Goal: Task Accomplishment & Management: Use online tool/utility

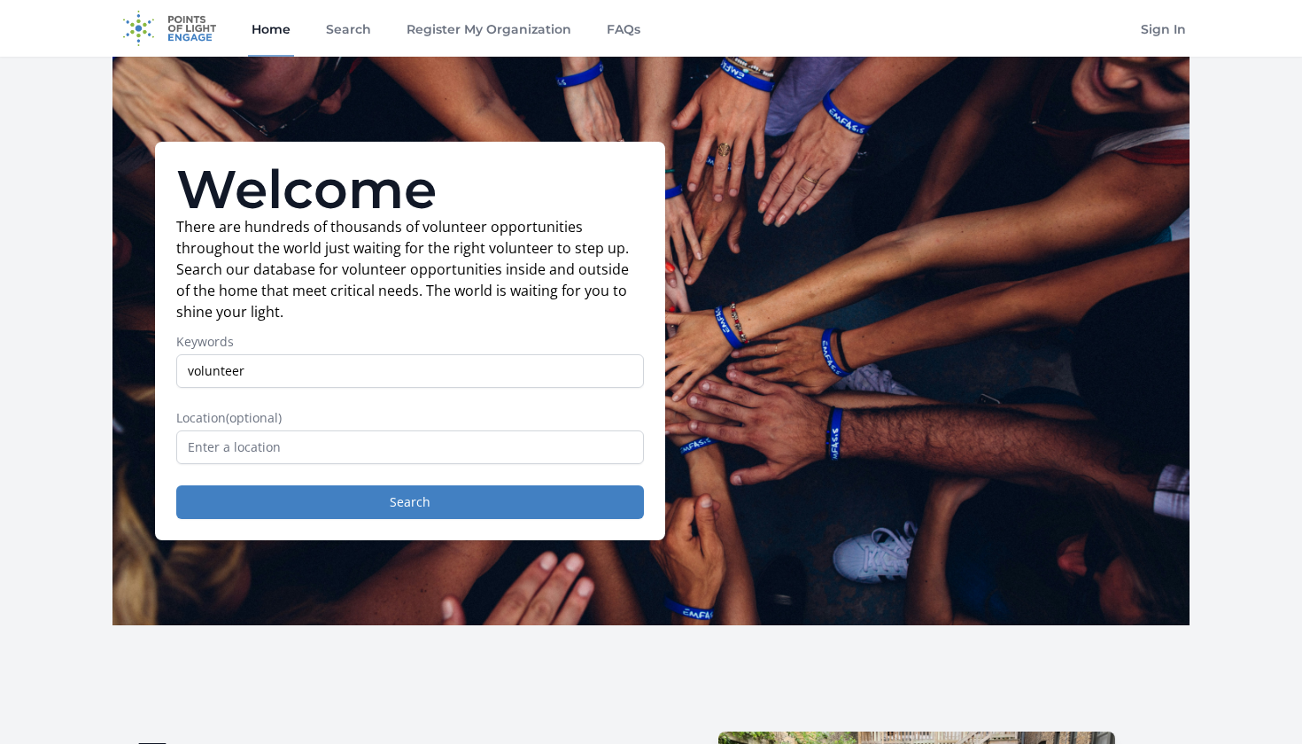
type input "volunteer"
click at [485, 456] on input "text" at bounding box center [410, 447] width 468 height 34
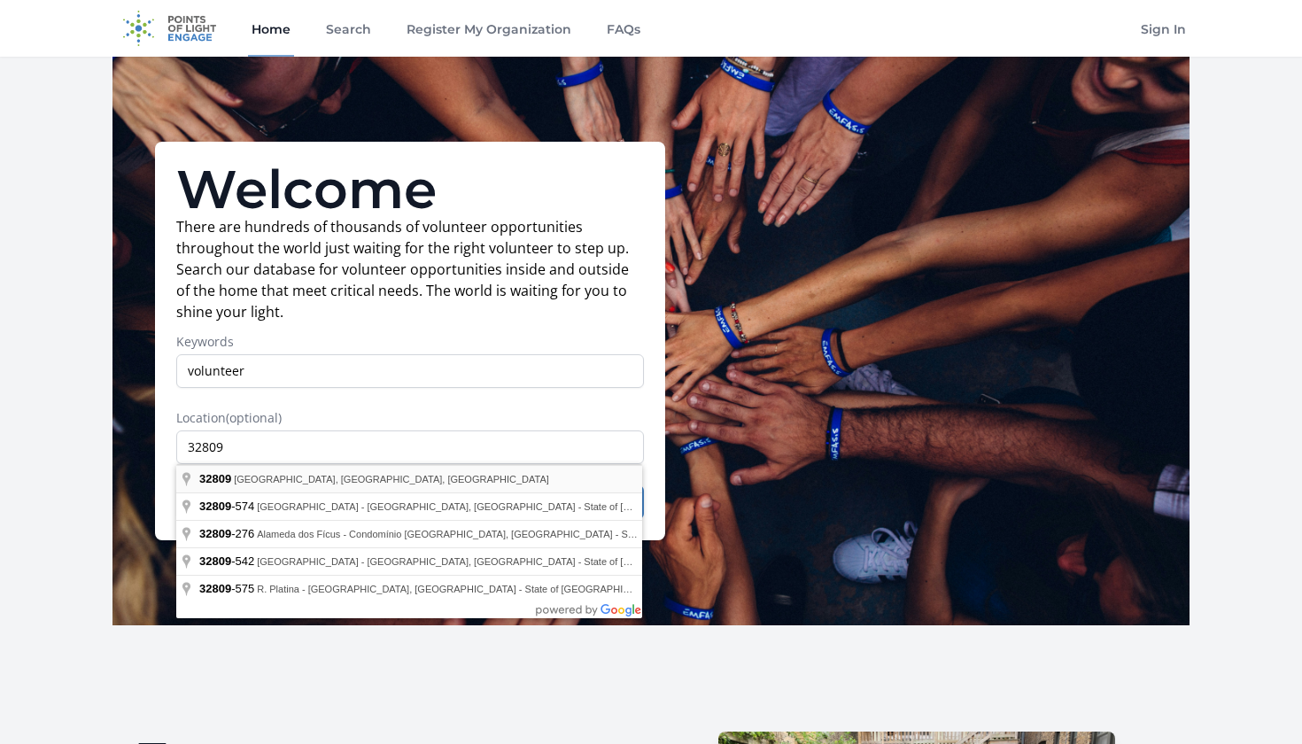
type input "Belle Isle, FL 32809, USA"
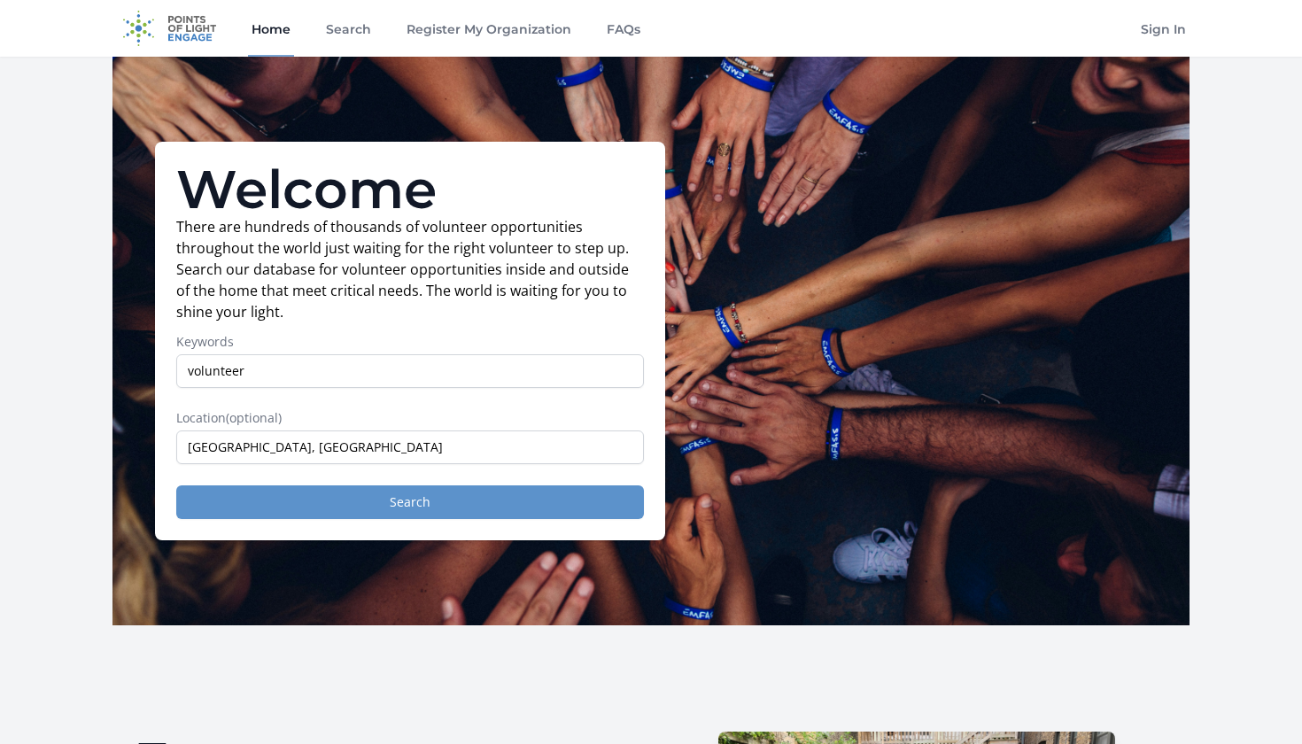
click at [491, 499] on button "Search" at bounding box center [410, 502] width 468 height 34
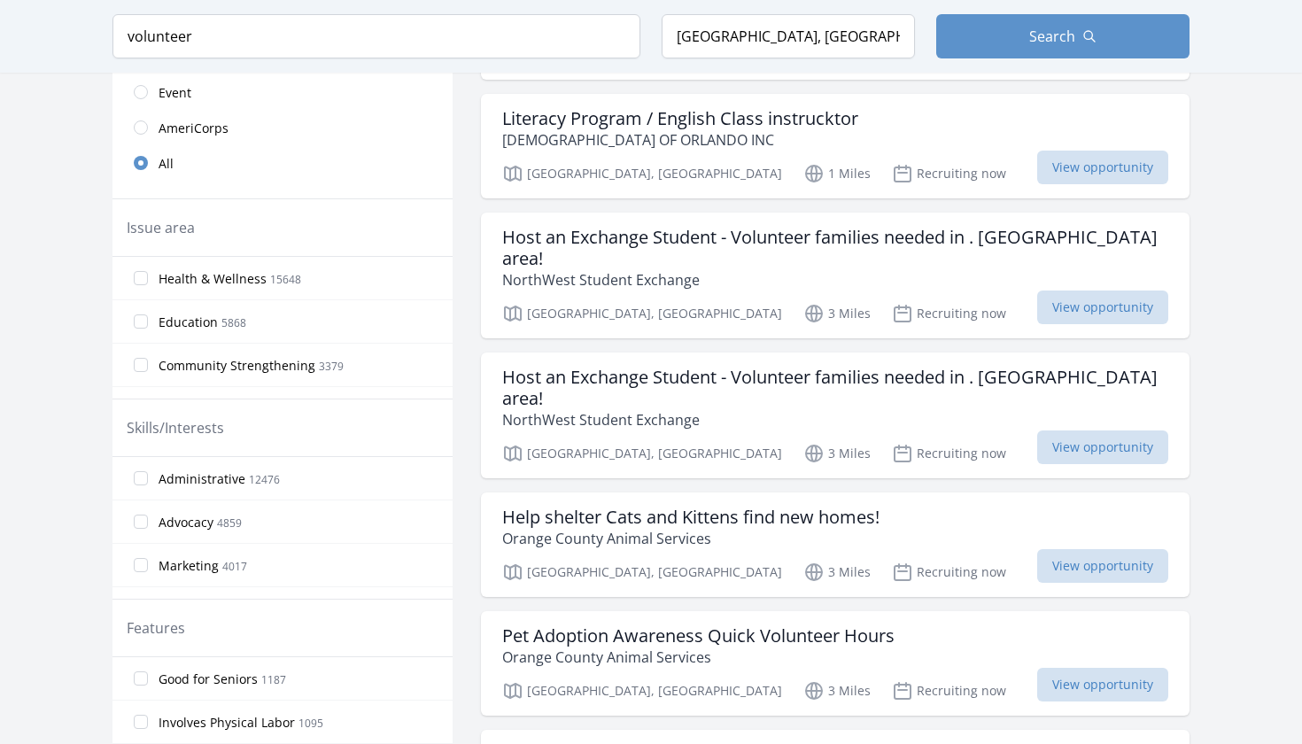
scroll to position [522, 0]
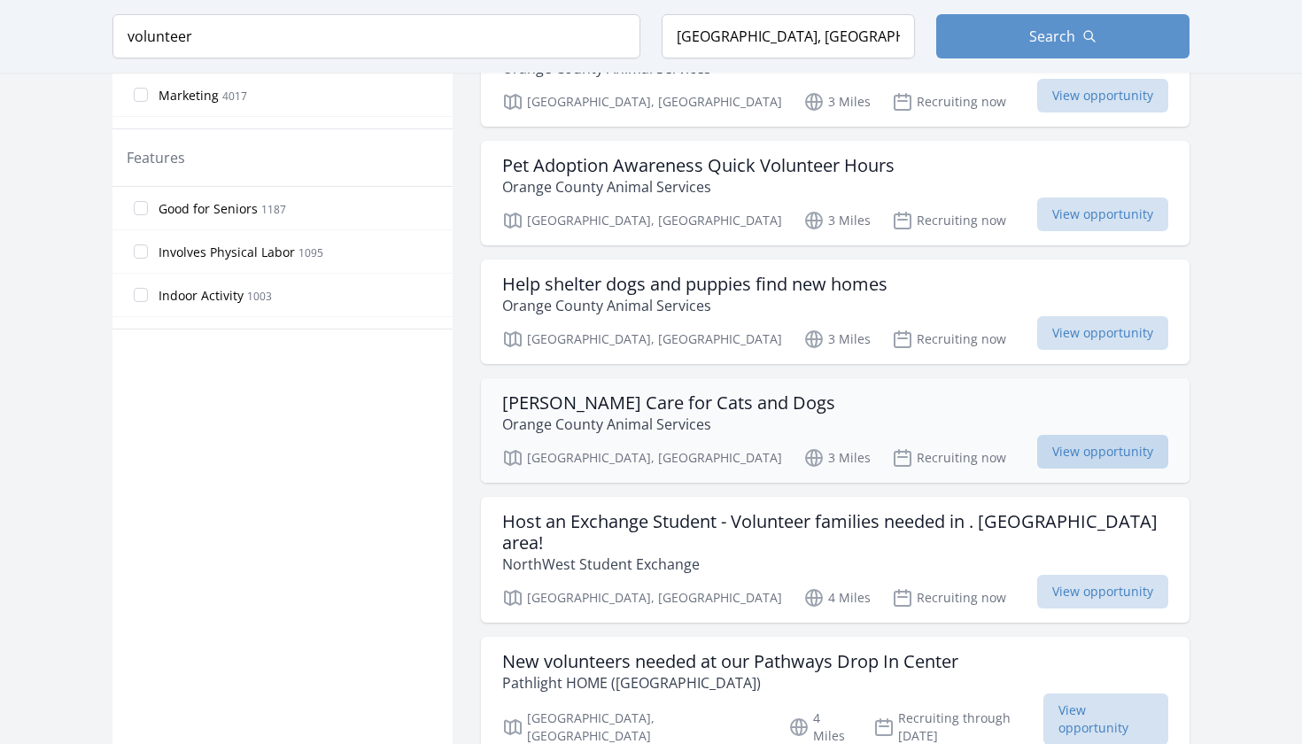
scroll to position [1037, 0]
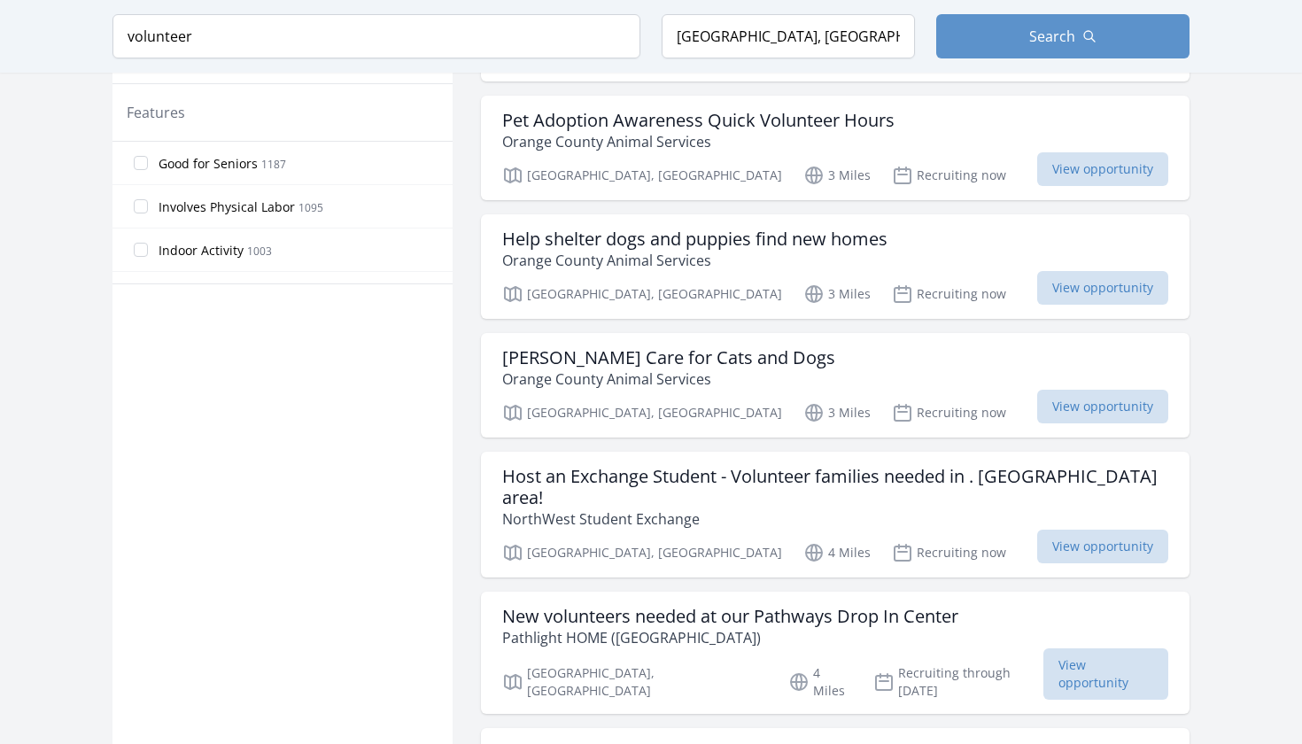
click at [1274, 510] on main "Keyword volunteer Location Belle Isle, FL 32809, USA Search Active filters Clea…" at bounding box center [651, 449] width 1302 height 2859
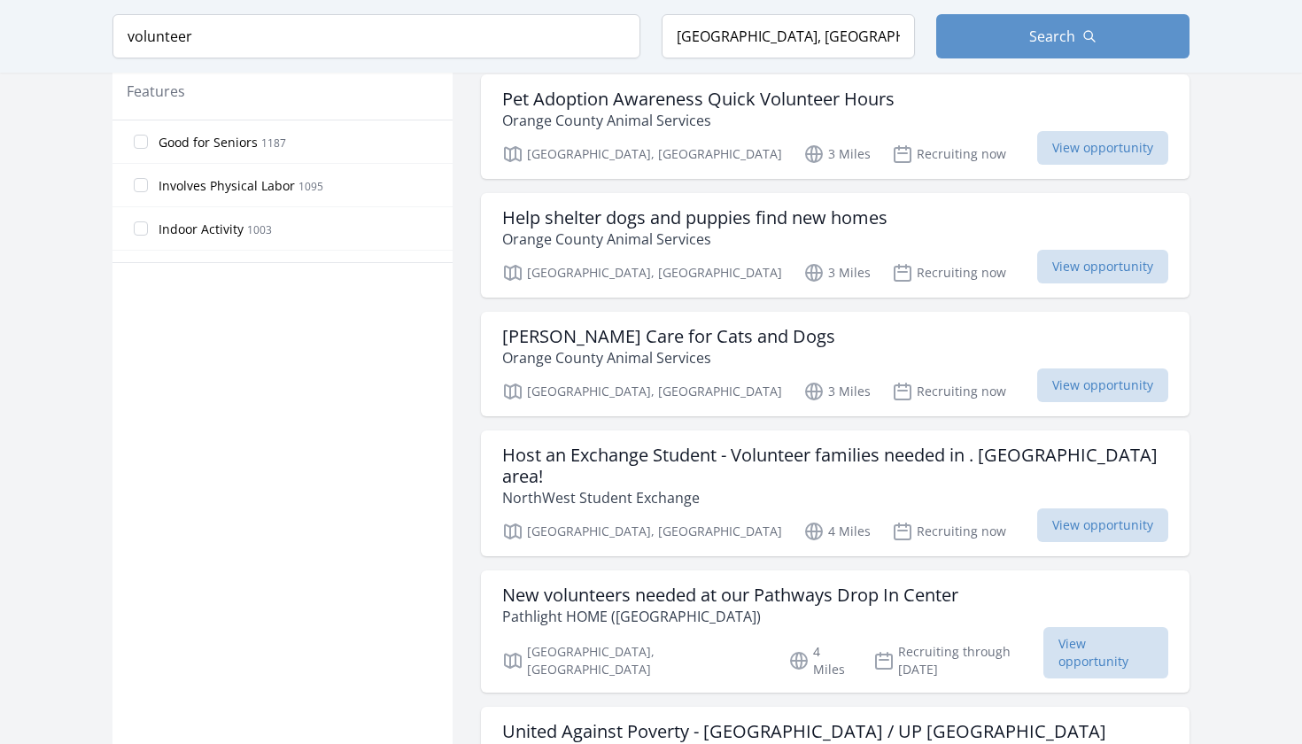
scroll to position [1060, 0]
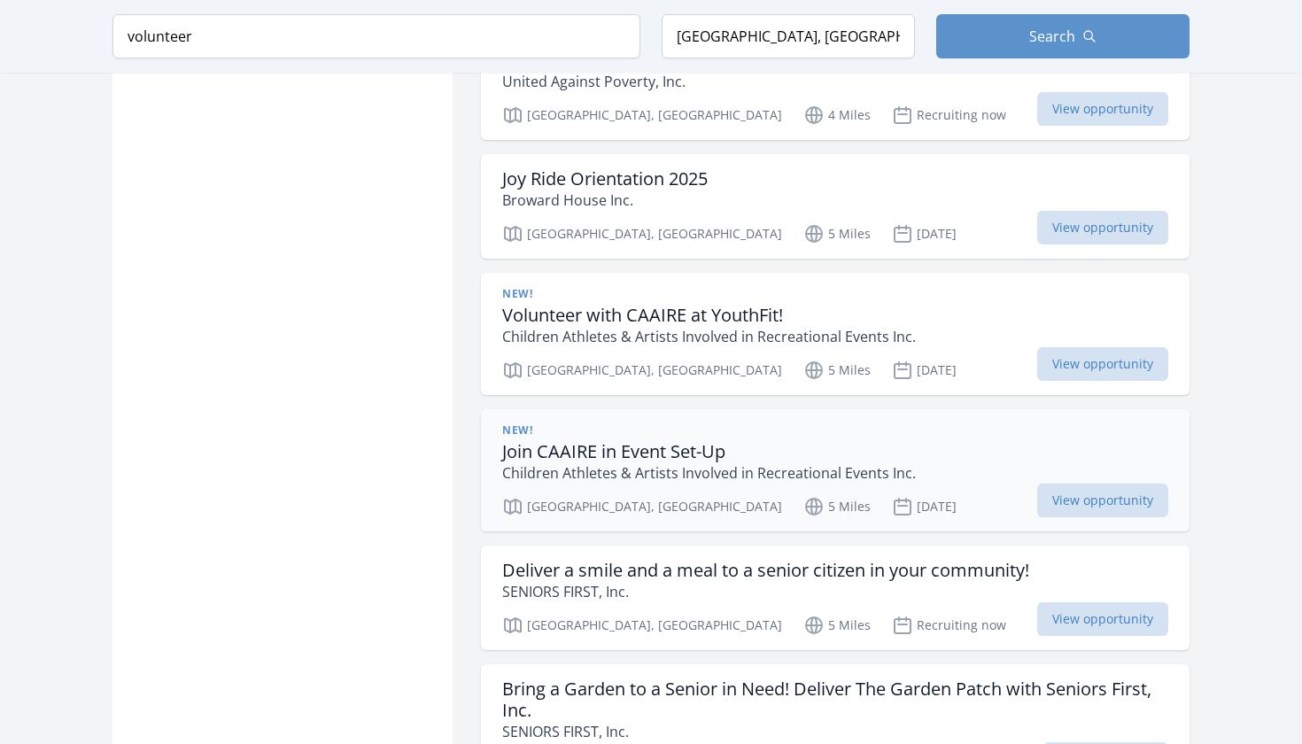
scroll to position [1722, 0]
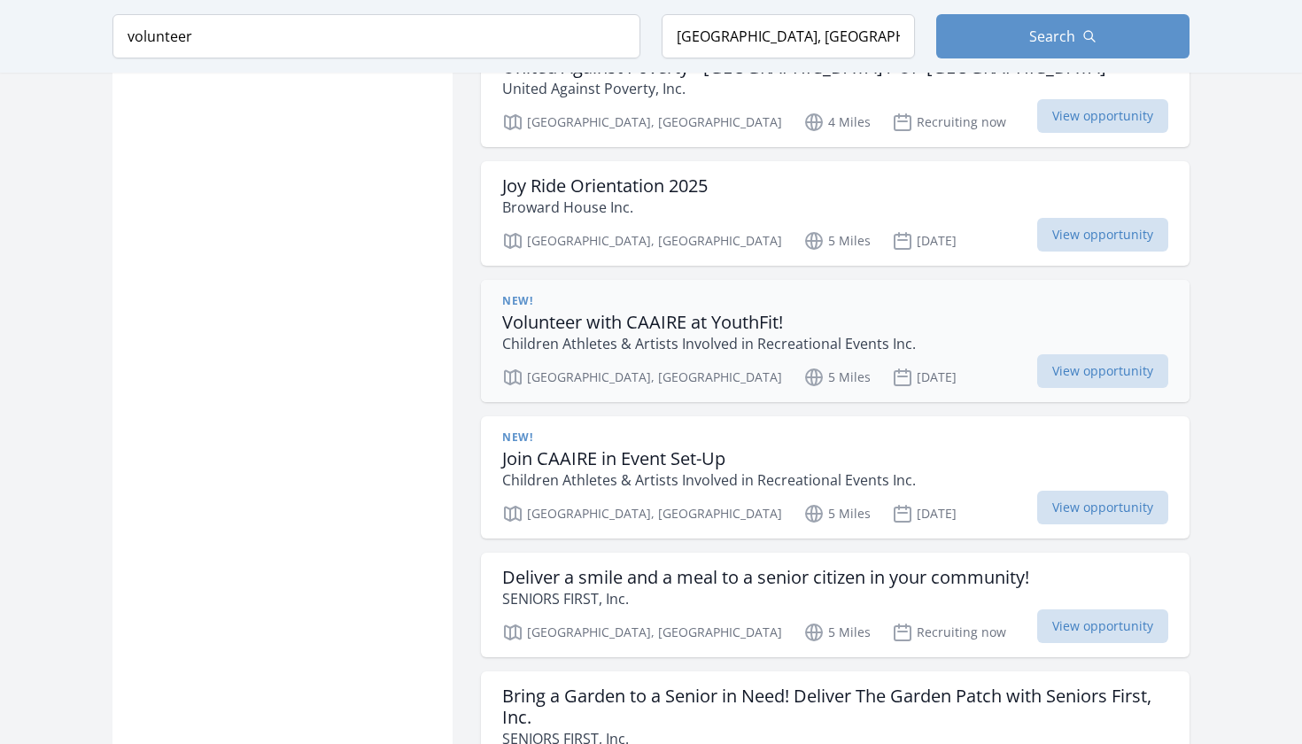
click at [741, 312] on h3 "Volunteer with CAAIRE at YouthFit!" at bounding box center [708, 322] width 413 height 21
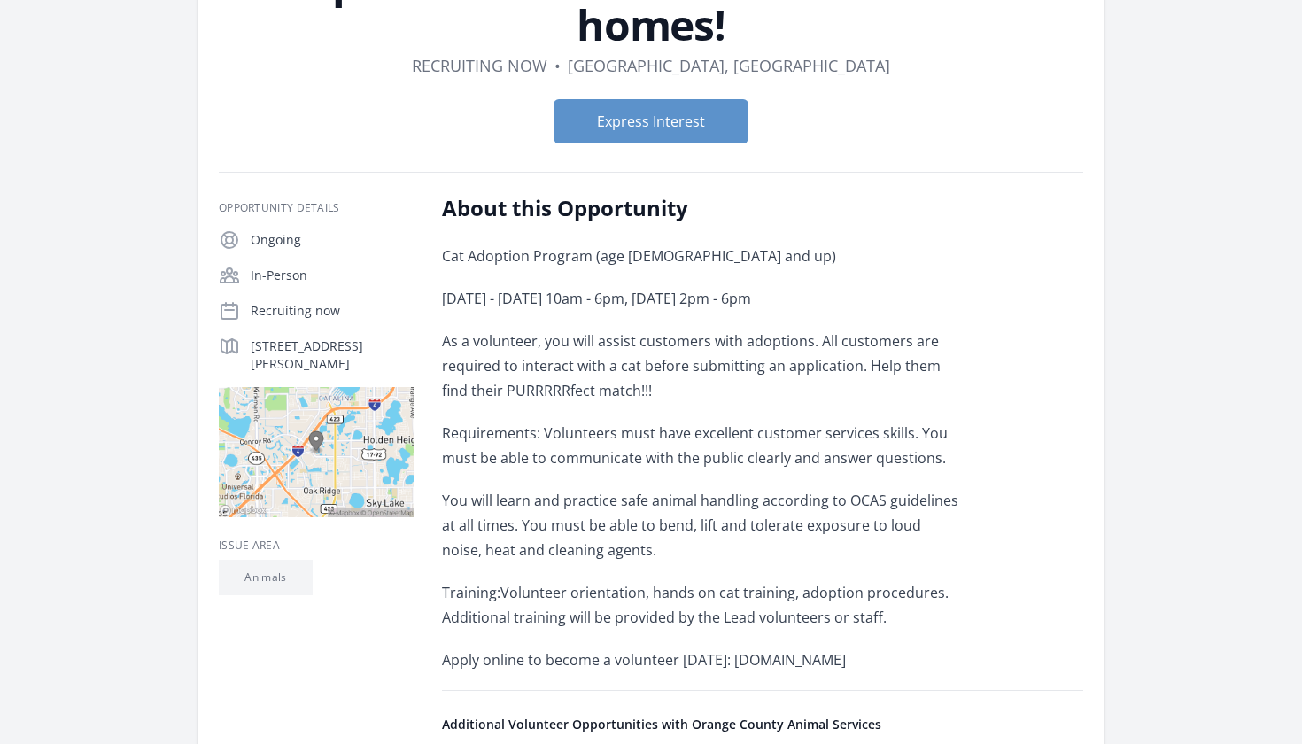
scroll to position [174, 0]
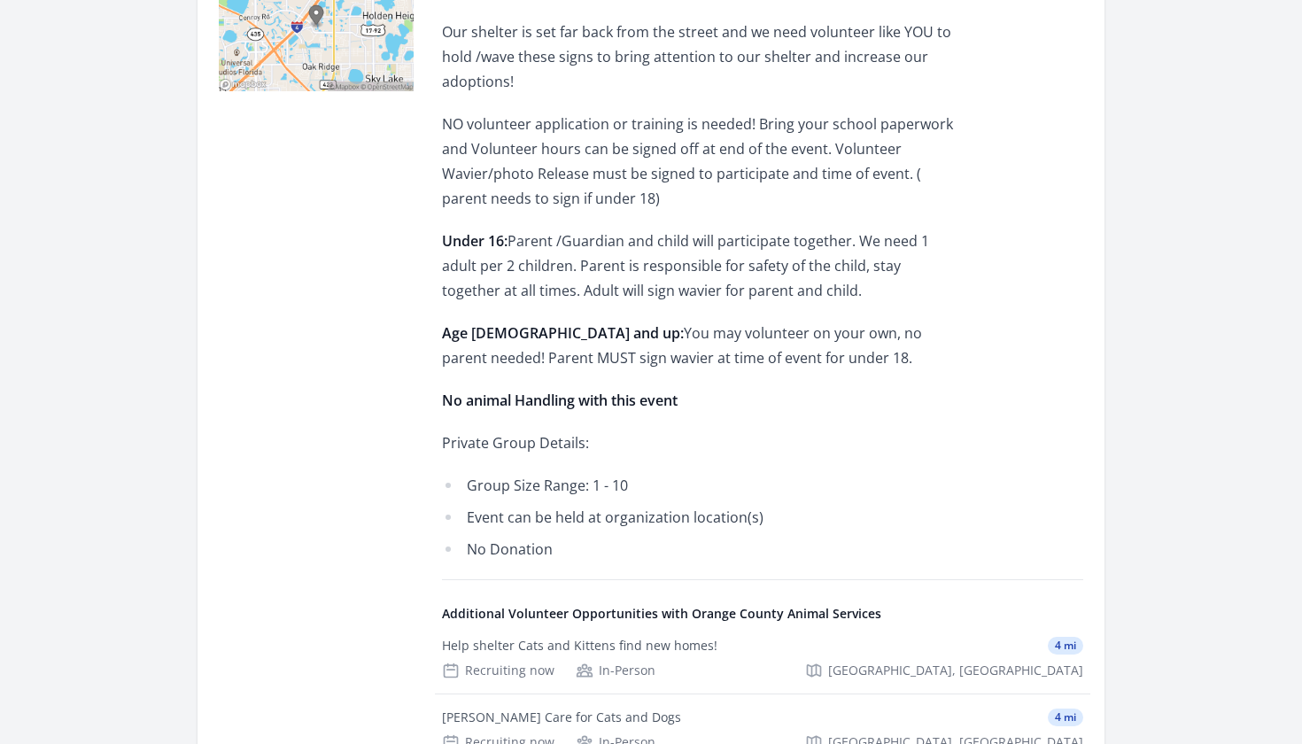
scroll to position [652, 0]
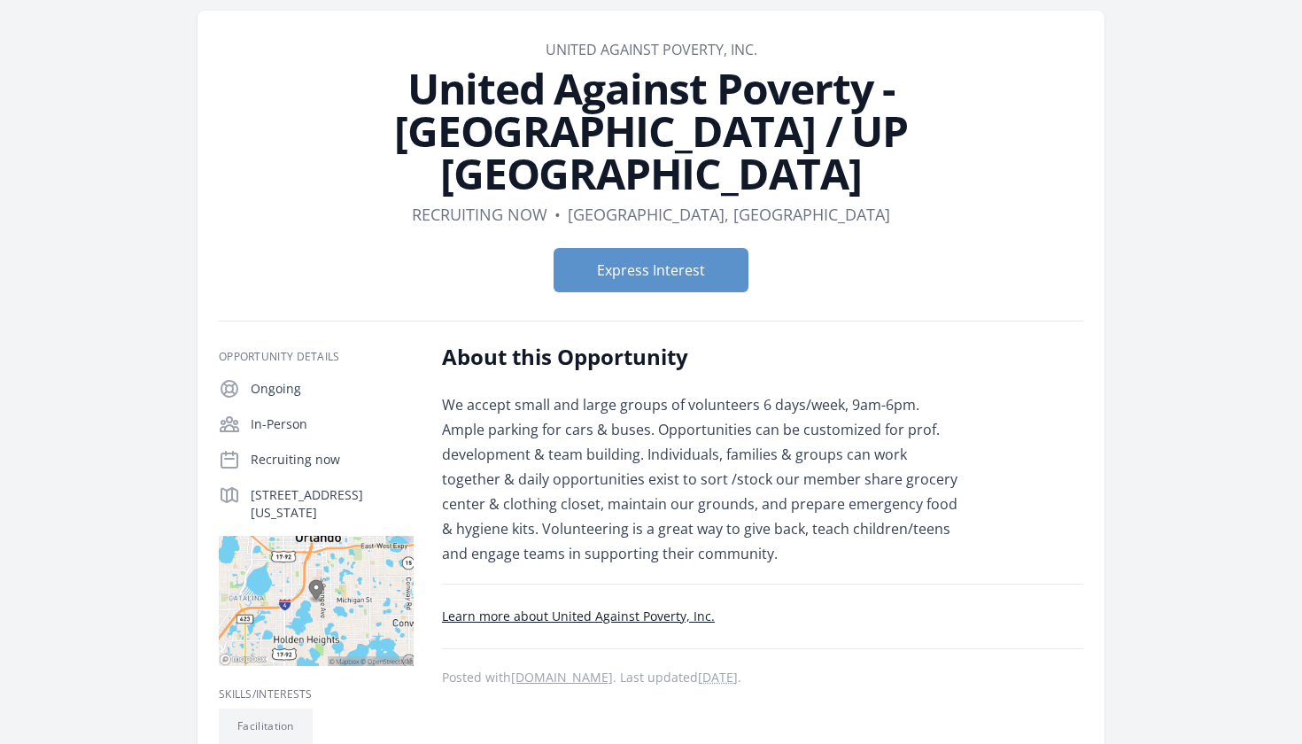
scroll to position [71, 0]
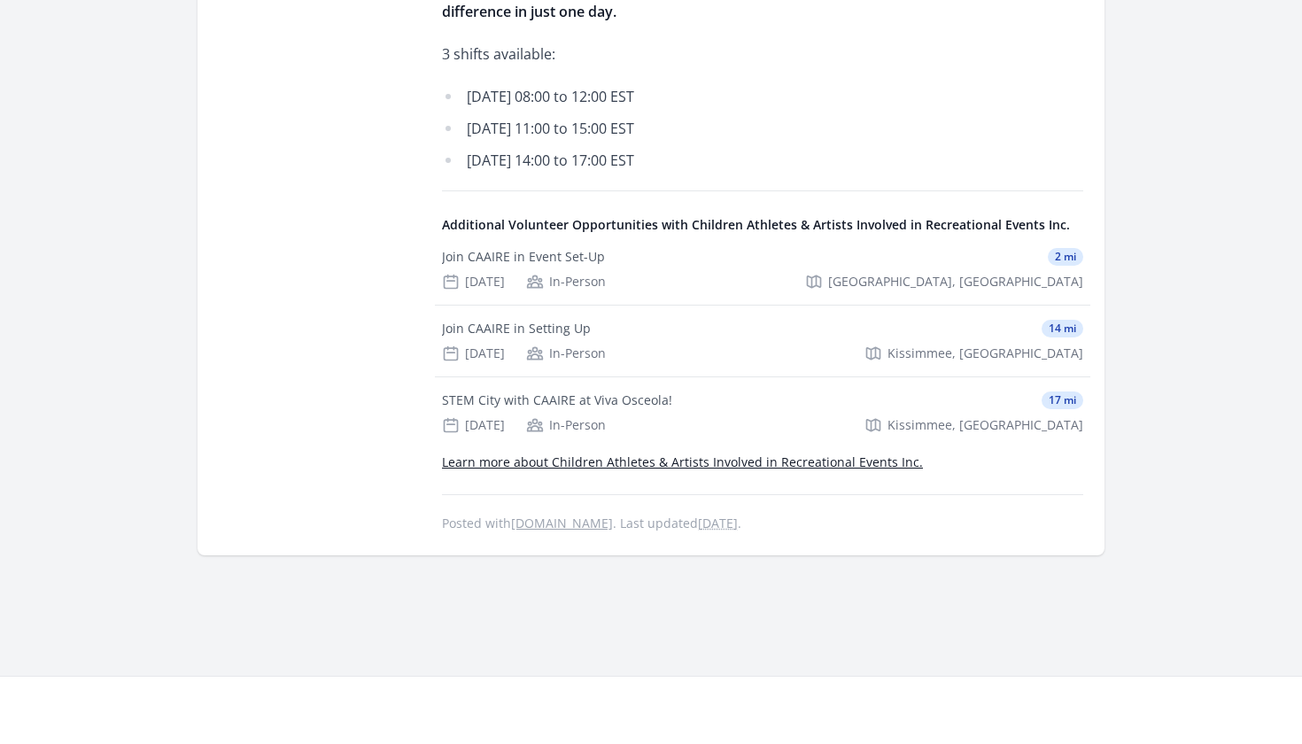
scroll to position [920, 0]
